Goal: Task Accomplishment & Management: Manage account settings

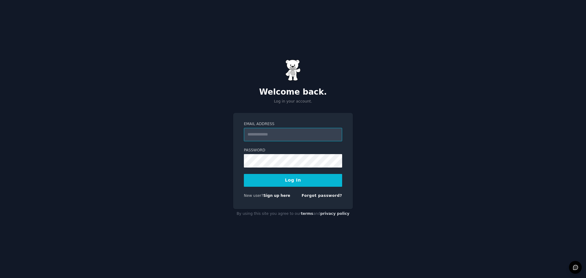
type input "**********"
click at [296, 183] on button "Log In" at bounding box center [293, 180] width 98 height 13
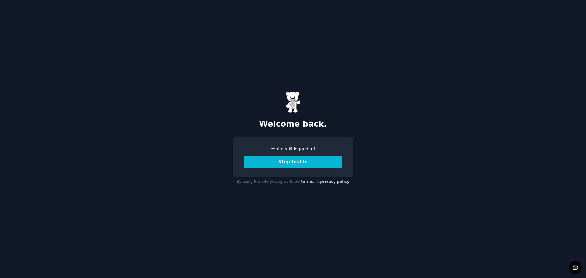
click at [290, 159] on button "Step Inside" at bounding box center [293, 162] width 98 height 13
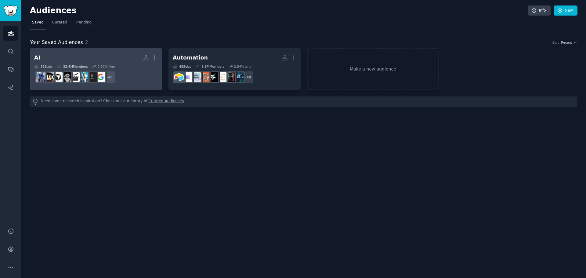
click at [93, 57] on h2 "AI More" at bounding box center [96, 57] width 124 height 11
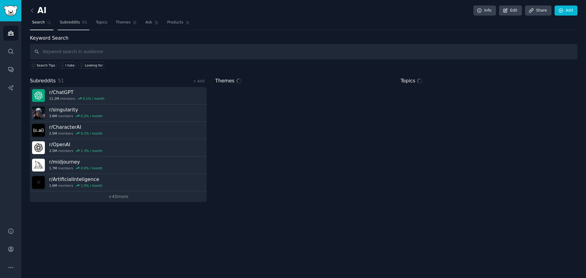
click at [73, 23] on span "Subreddits" at bounding box center [70, 22] width 20 height 5
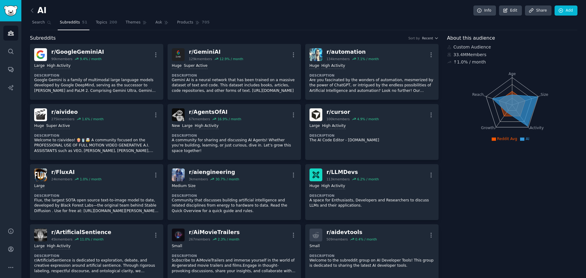
click at [41, 8] on h2 "AI" at bounding box center [38, 11] width 17 height 10
click at [32, 10] on icon at bounding box center [32, 10] width 6 height 6
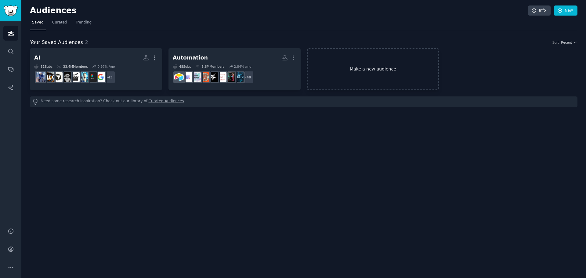
click at [370, 71] on link "Make a new audience" at bounding box center [373, 69] width 132 height 42
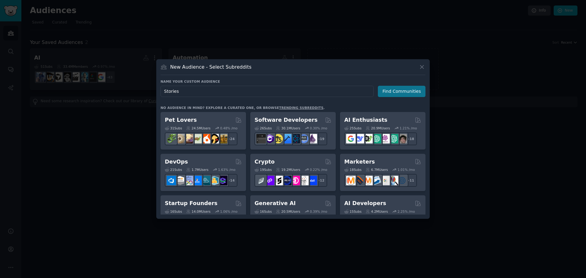
type input "Stories"
click at [403, 94] on button "Find Communities" at bounding box center [402, 91] width 48 height 11
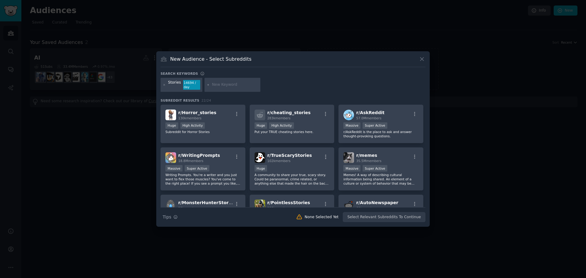
click at [216, 84] on input "text" at bounding box center [235, 84] width 46 height 5
type input "conspiracy"
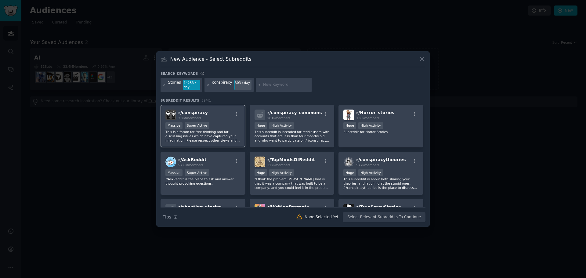
click at [216, 114] on div "r/ conspiracy 2.2M members" at bounding box center [202, 115] width 75 height 11
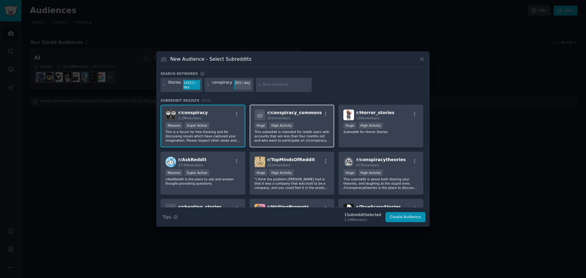
click at [300, 120] on div "201k members" at bounding box center [294, 118] width 55 height 4
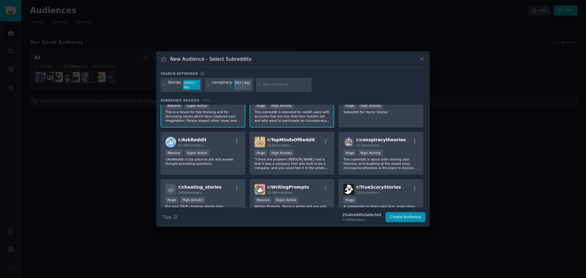
scroll to position [31, 0]
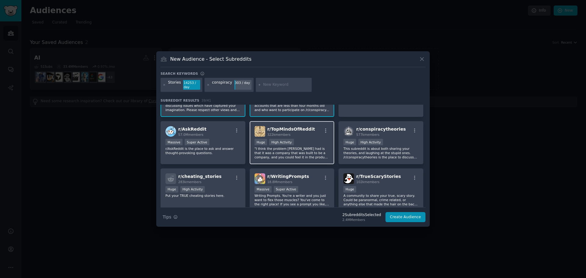
click at [303, 136] on div "322k members" at bounding box center [291, 134] width 48 height 4
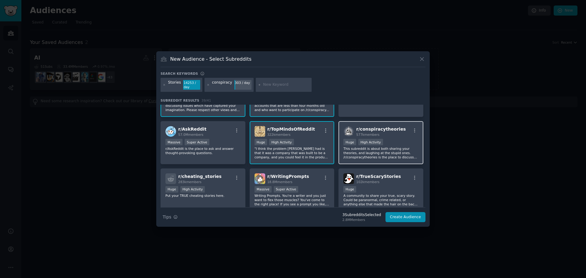
click at [394, 140] on div ">= 80th percentile for submissions / day Huge High Activity" at bounding box center [380, 143] width 75 height 8
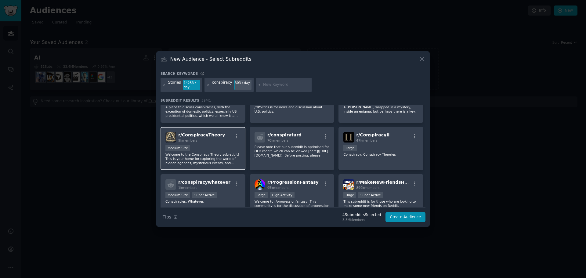
scroll to position [214, 0]
click at [218, 152] on p "Welcome to the Conspiracy Theory subreddit! This is your home for exploring the…" at bounding box center [202, 158] width 75 height 13
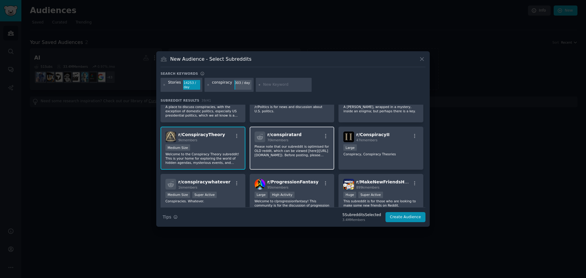
click at [303, 138] on div "r/ conspiratard 70k members" at bounding box center [291, 136] width 75 height 11
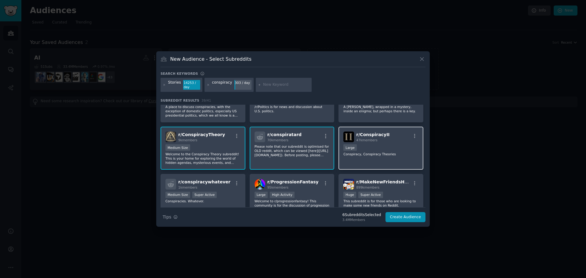
click at [372, 146] on div "Large" at bounding box center [380, 148] width 75 height 8
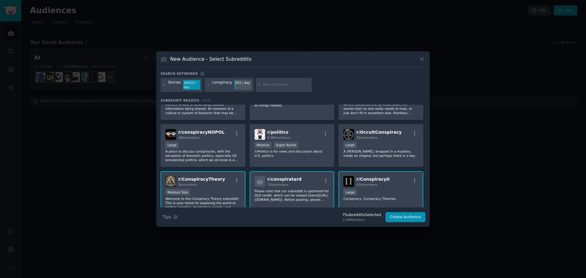
scroll to position [183, 0]
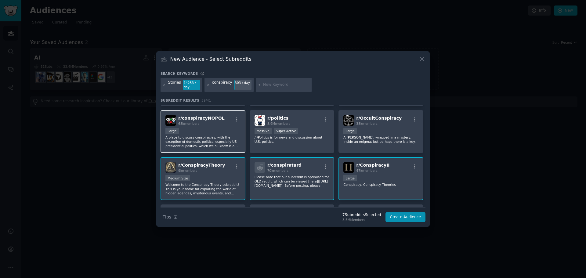
click at [219, 130] on div "Large" at bounding box center [202, 132] width 75 height 8
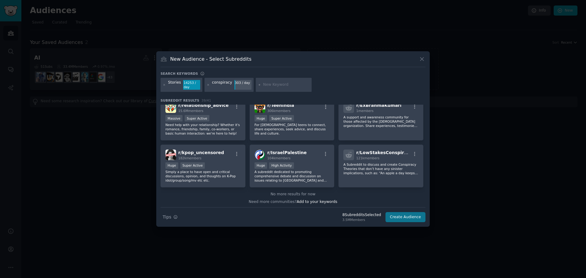
scroll to position [527, 0]
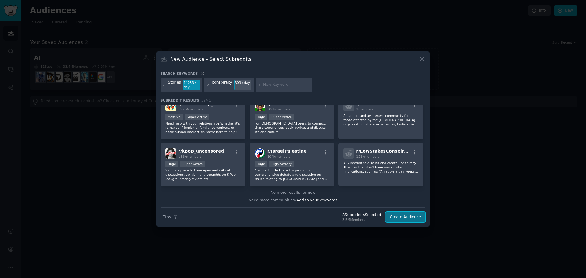
click at [407, 220] on button "Create Audience" at bounding box center [405, 217] width 40 height 10
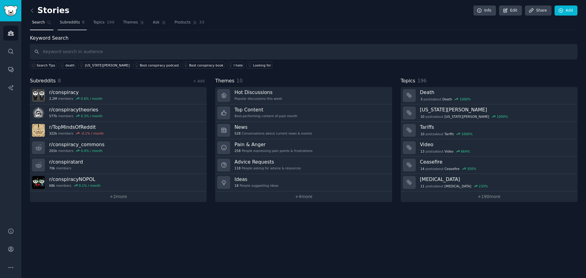
click at [69, 22] on span "Subreddits" at bounding box center [70, 22] width 20 height 5
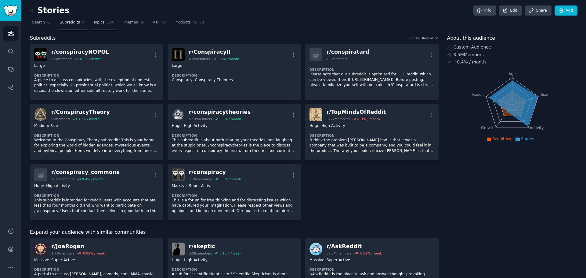
click at [98, 24] on span "Topics" at bounding box center [98, 22] width 11 height 5
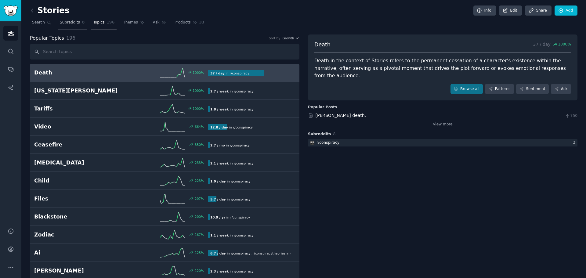
click at [74, 25] on span "Subreddits" at bounding box center [70, 22] width 20 height 5
